Goal: Information Seeking & Learning: Learn about a topic

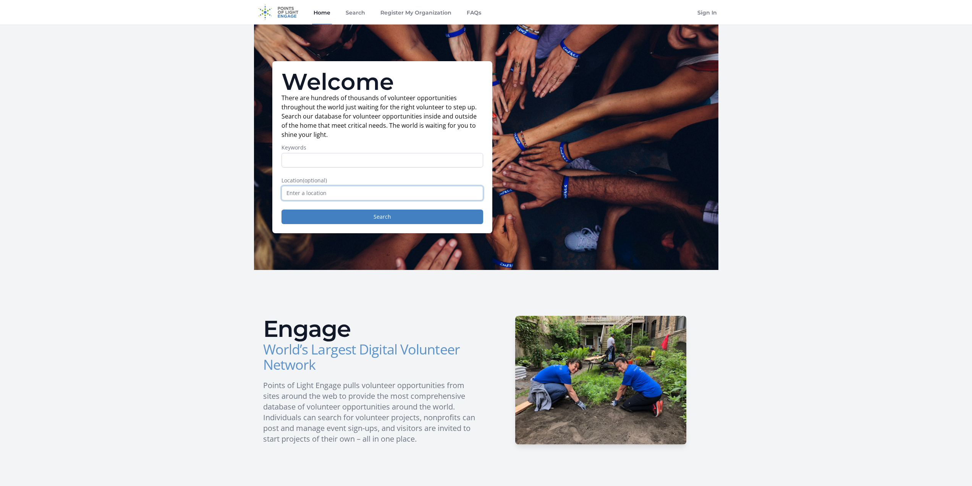
click at [343, 191] on input "text" at bounding box center [383, 193] width 202 height 15
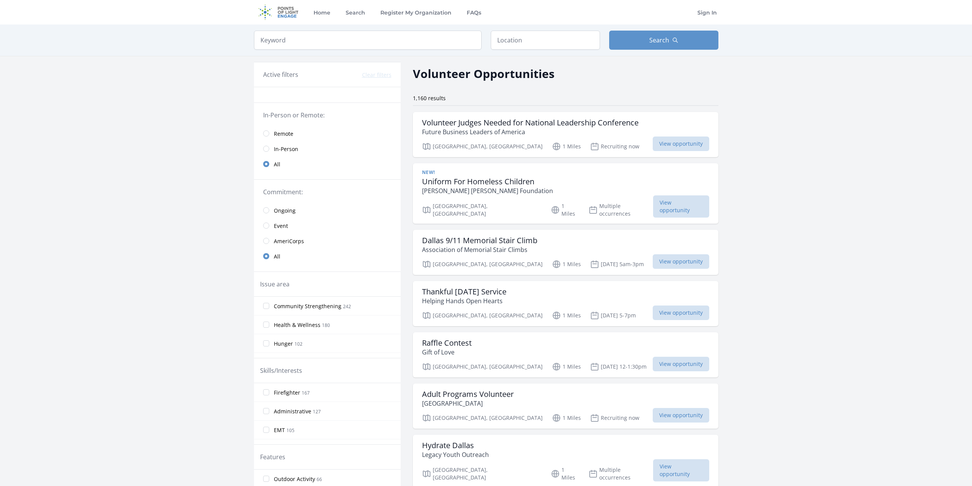
click at [282, 133] on span "Remote" at bounding box center [283, 134] width 19 height 8
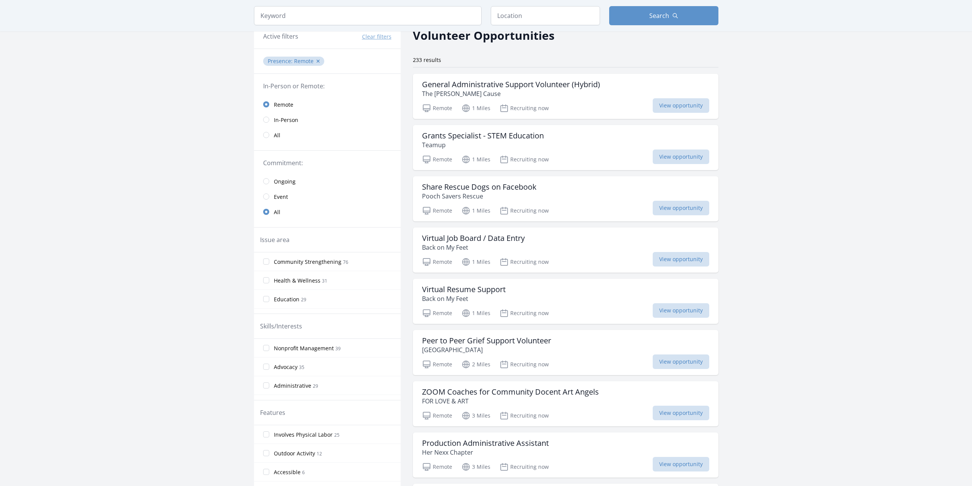
scroll to position [76, 0]
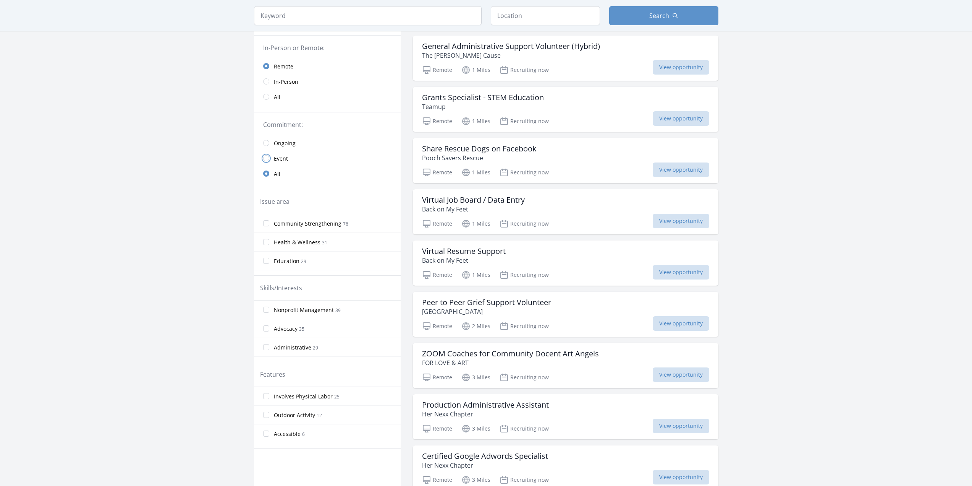
click at [268, 157] on input "radio" at bounding box center [266, 158] width 6 height 6
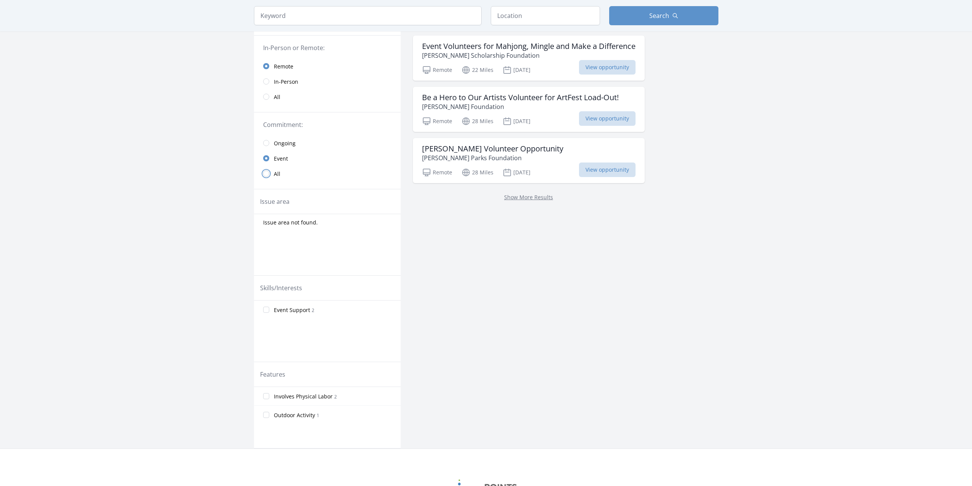
click at [267, 172] on input "radio" at bounding box center [266, 173] width 6 height 6
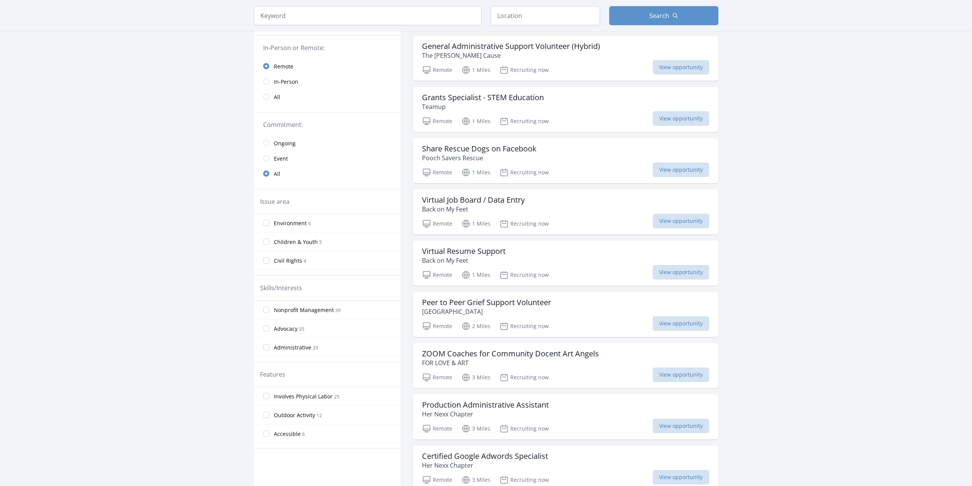
scroll to position [76, 0]
click at [288, 239] on span "Environment" at bounding box center [290, 241] width 33 height 8
click at [268, 240] on input "Environment 6" at bounding box center [266, 240] width 6 height 6
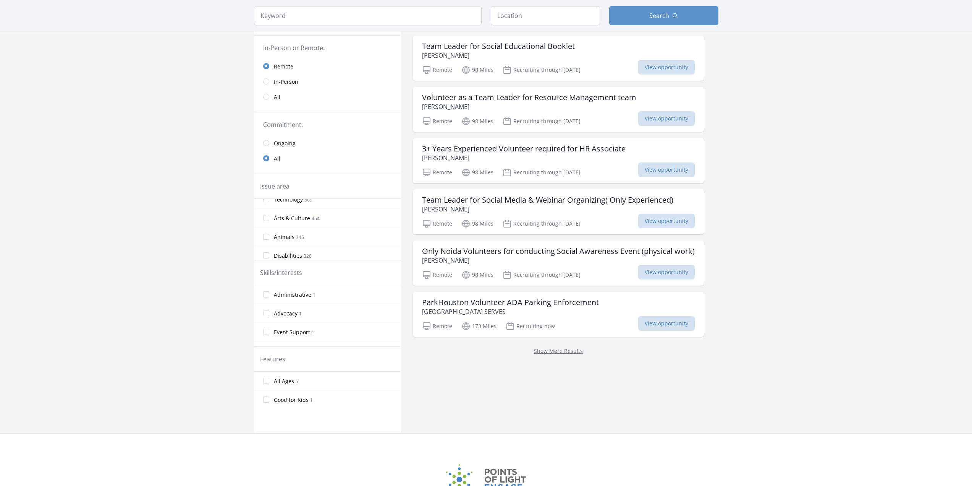
scroll to position [176, 0]
click at [290, 219] on span "Animals" at bounding box center [284, 219] width 21 height 8
click at [269, 219] on input "Animals 345" at bounding box center [266, 218] width 6 height 6
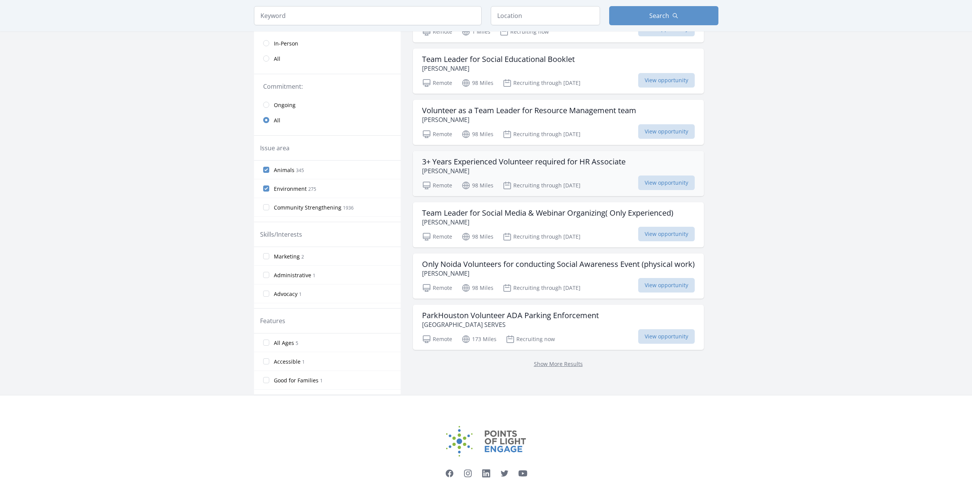
scroll to position [153, 0]
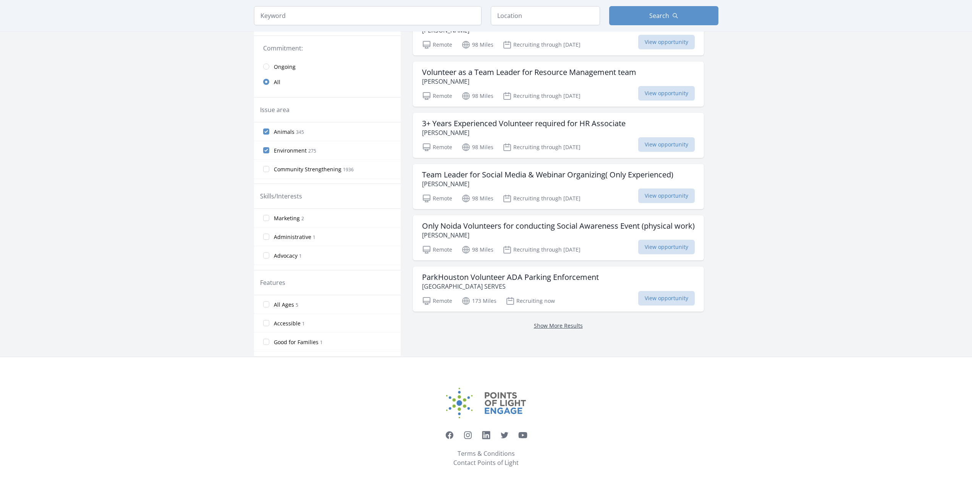
click at [563, 326] on link "Show More Results" at bounding box center [558, 325] width 49 height 7
